Goal: Task Accomplishment & Management: Use online tool/utility

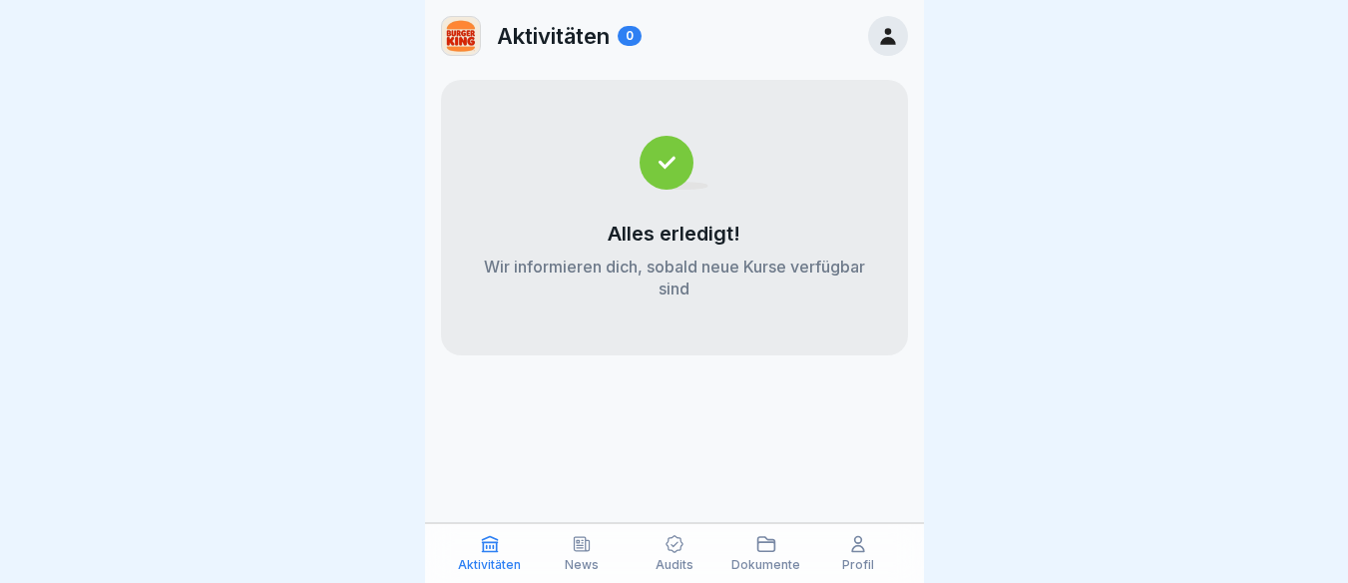
click at [884, 39] on icon at bounding box center [887, 36] width 15 height 17
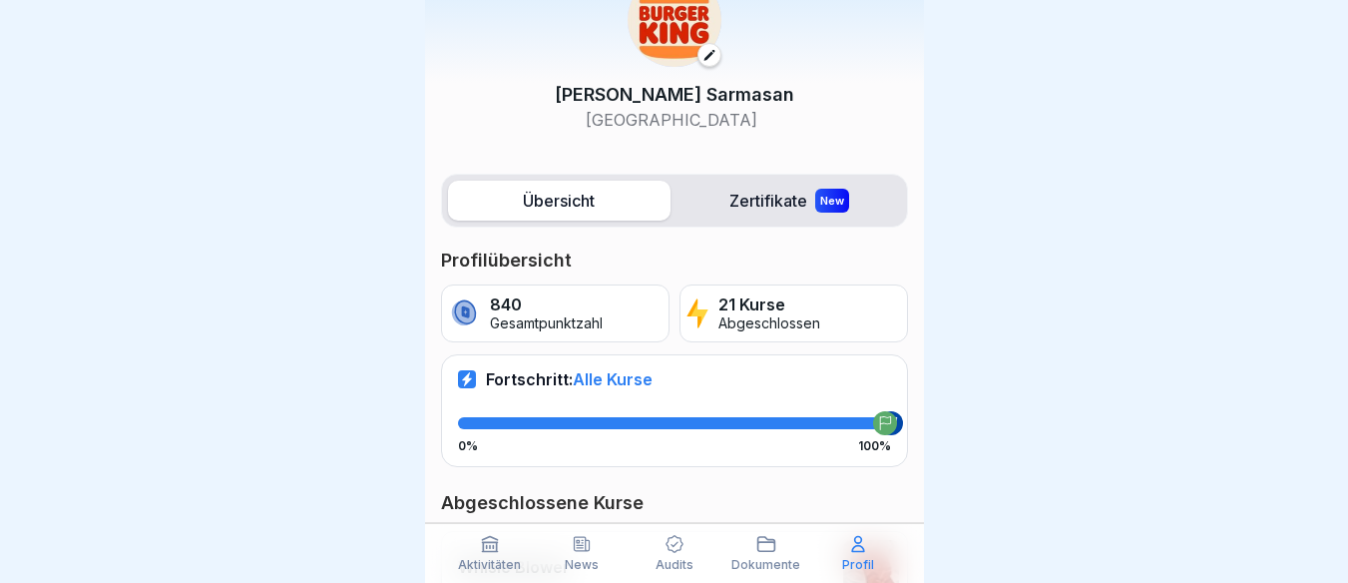
scroll to position [75, 0]
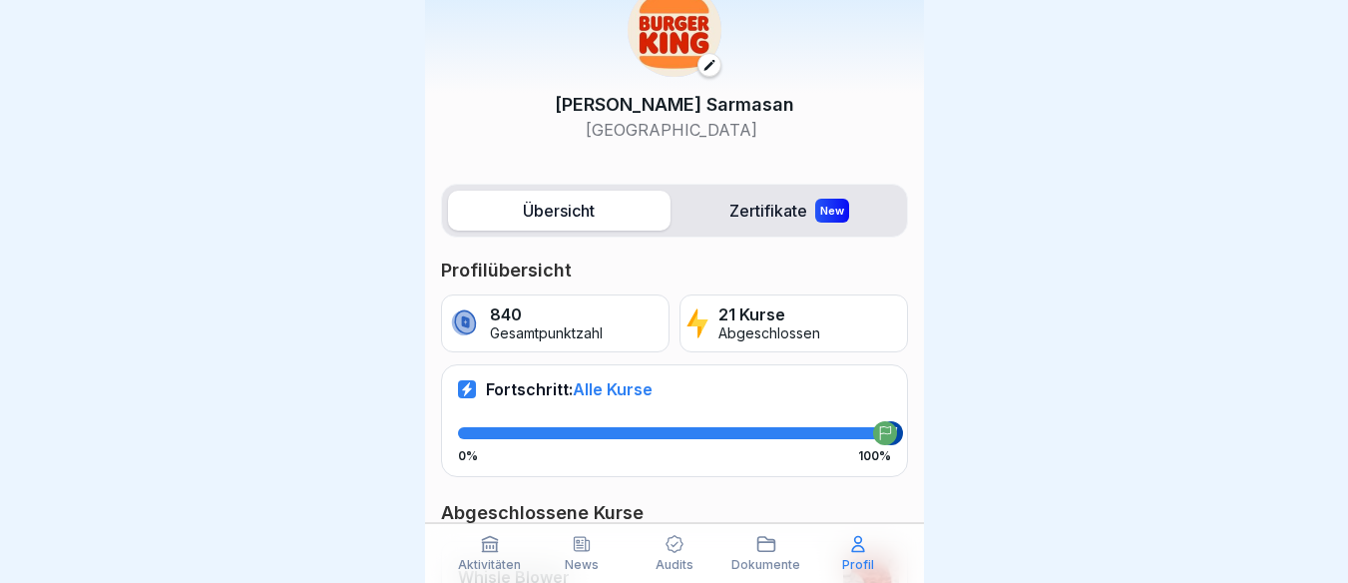
click at [529, 206] on label "Übersicht" at bounding box center [559, 211] width 222 height 40
click at [575, 201] on label "Übersicht" at bounding box center [559, 211] width 222 height 40
click at [820, 212] on div "New" at bounding box center [832, 211] width 34 height 24
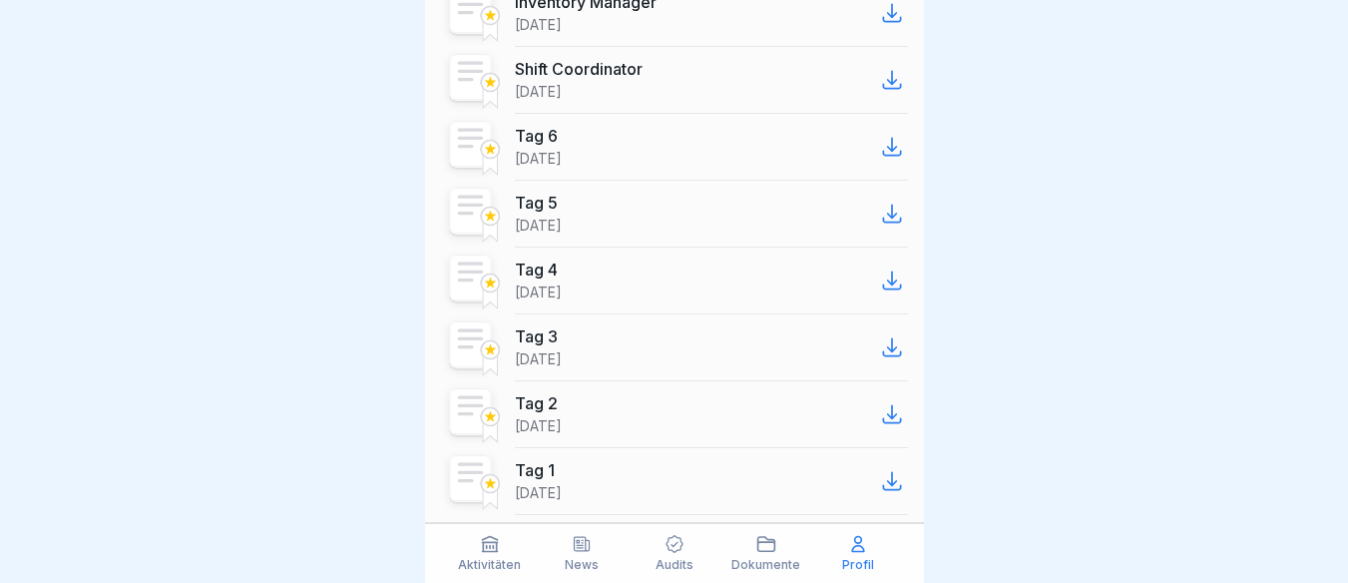
scroll to position [1406, 0]
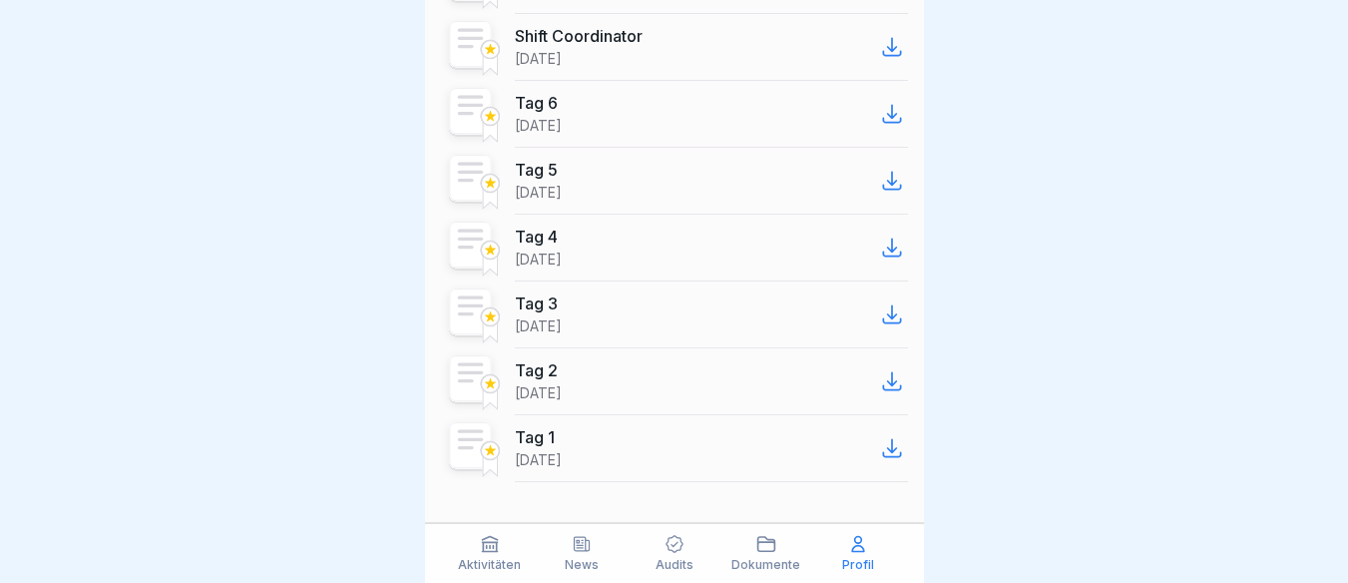
click at [669, 546] on icon at bounding box center [675, 544] width 20 height 20
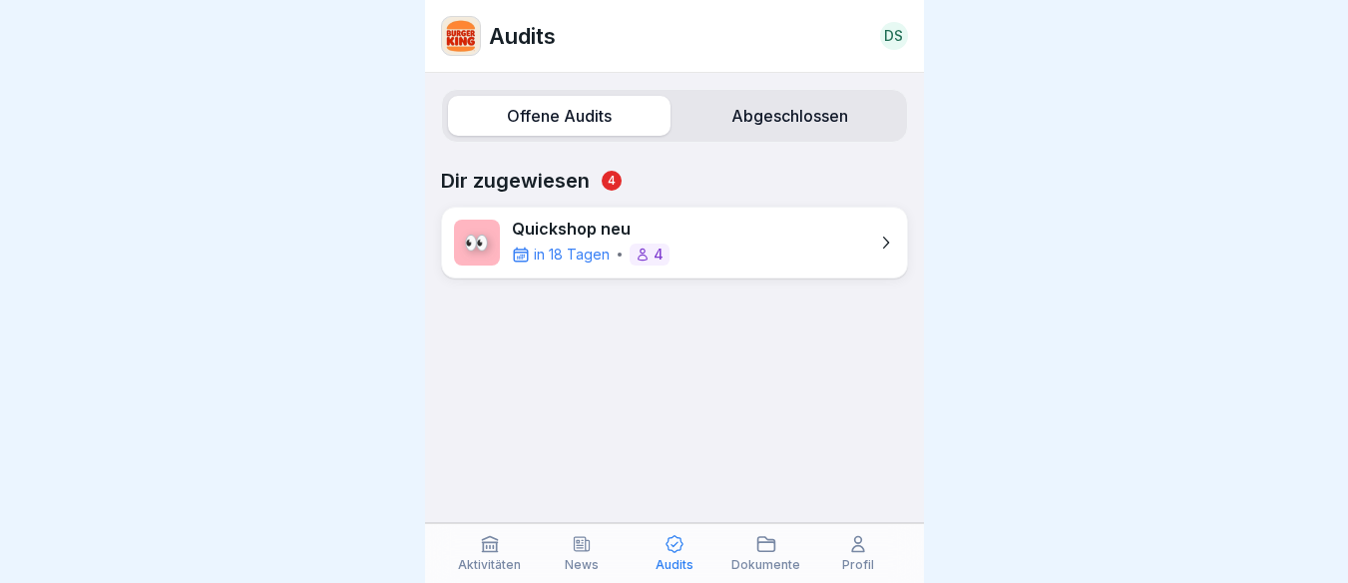
click at [551, 175] on p "Dir zugewiesen 4" at bounding box center [674, 181] width 467 height 24
click at [611, 172] on span "4" at bounding box center [612, 181] width 20 height 20
click at [608, 231] on p "Quickshop neu" at bounding box center [591, 229] width 158 height 19
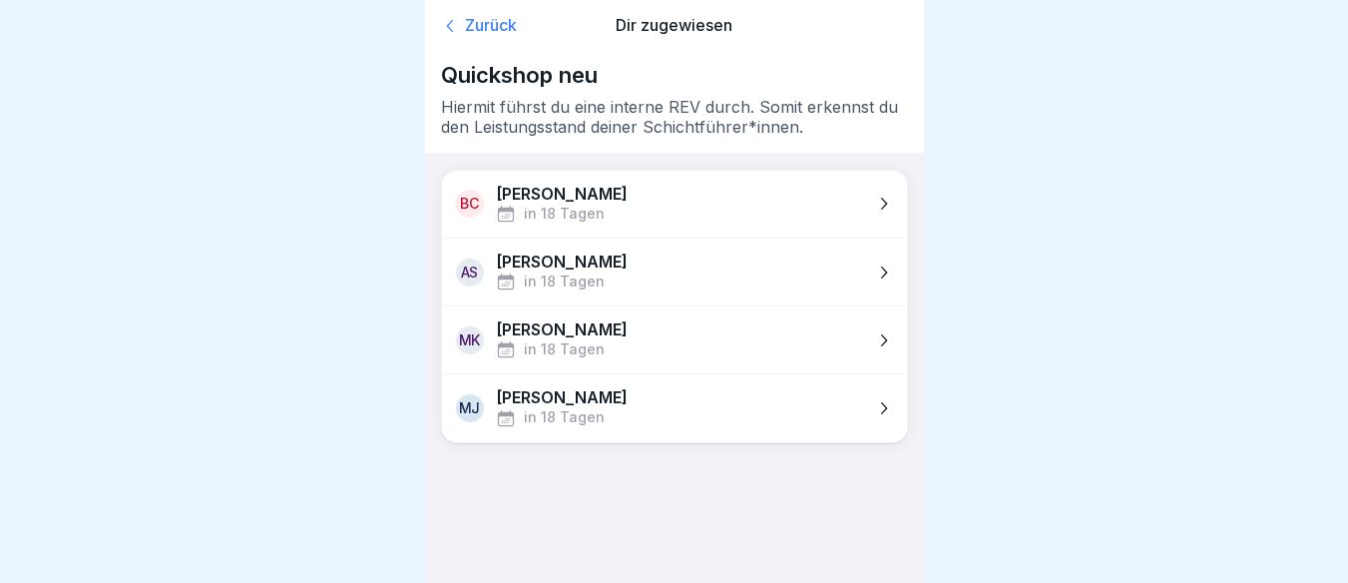
click at [489, 17] on div "Zurück" at bounding box center [515, 26] width 149 height 20
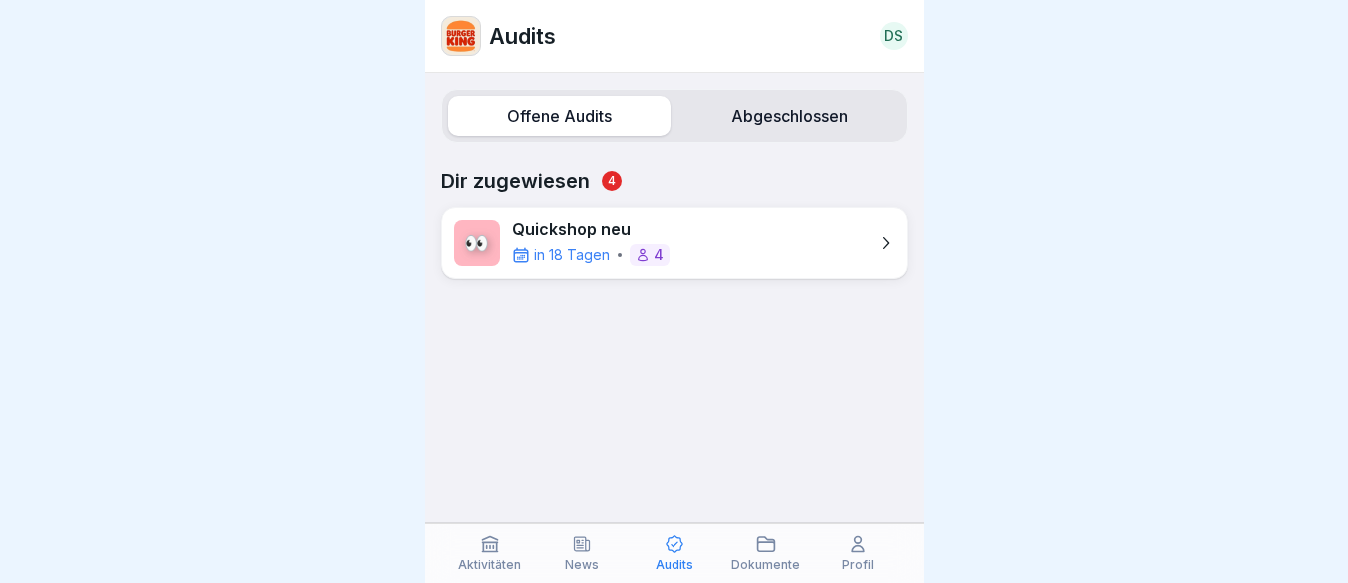
click at [493, 541] on icon at bounding box center [490, 544] width 20 height 20
